Goal: Find specific page/section: Find specific page/section

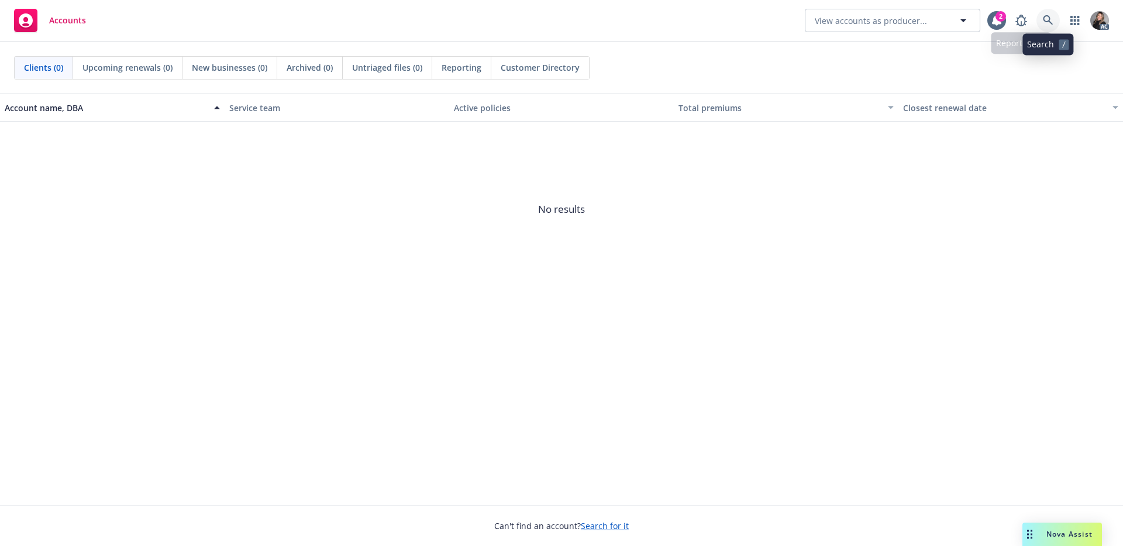
click at [1043, 18] on icon at bounding box center [1048, 20] width 11 height 11
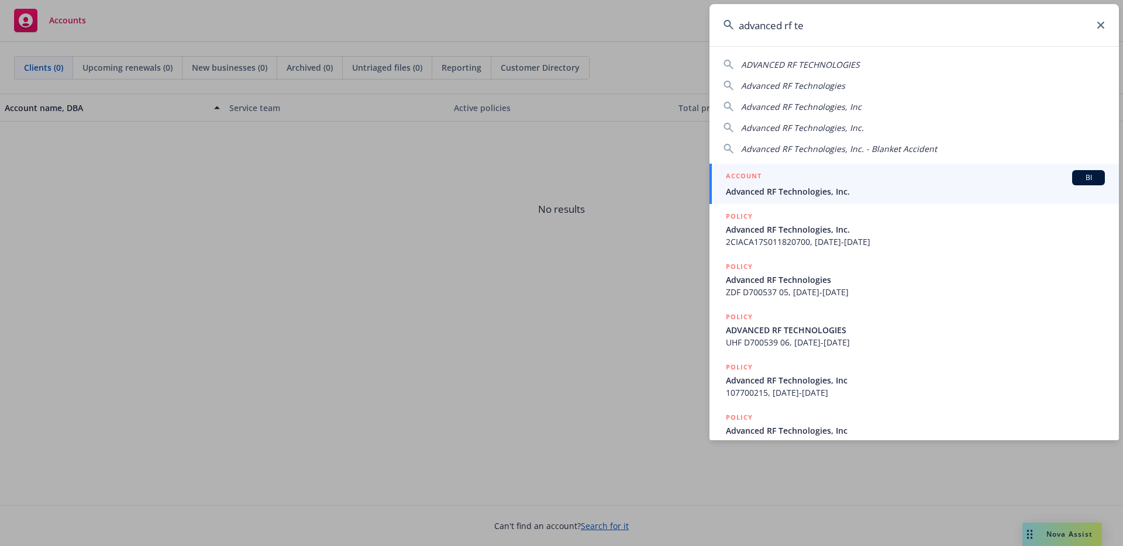
type input "advanced rf te"
click at [921, 184] on div "ACCOUNT BI" at bounding box center [915, 177] width 379 height 15
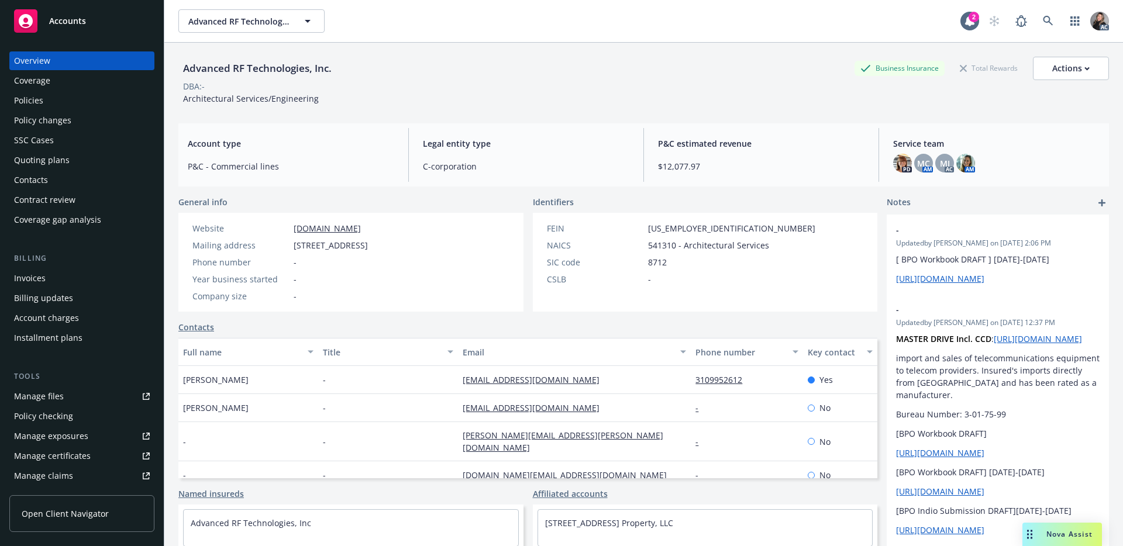
click at [54, 104] on div "Policies" at bounding box center [82, 100] width 136 height 19
